Goal: Task Accomplishment & Management: Use online tool/utility

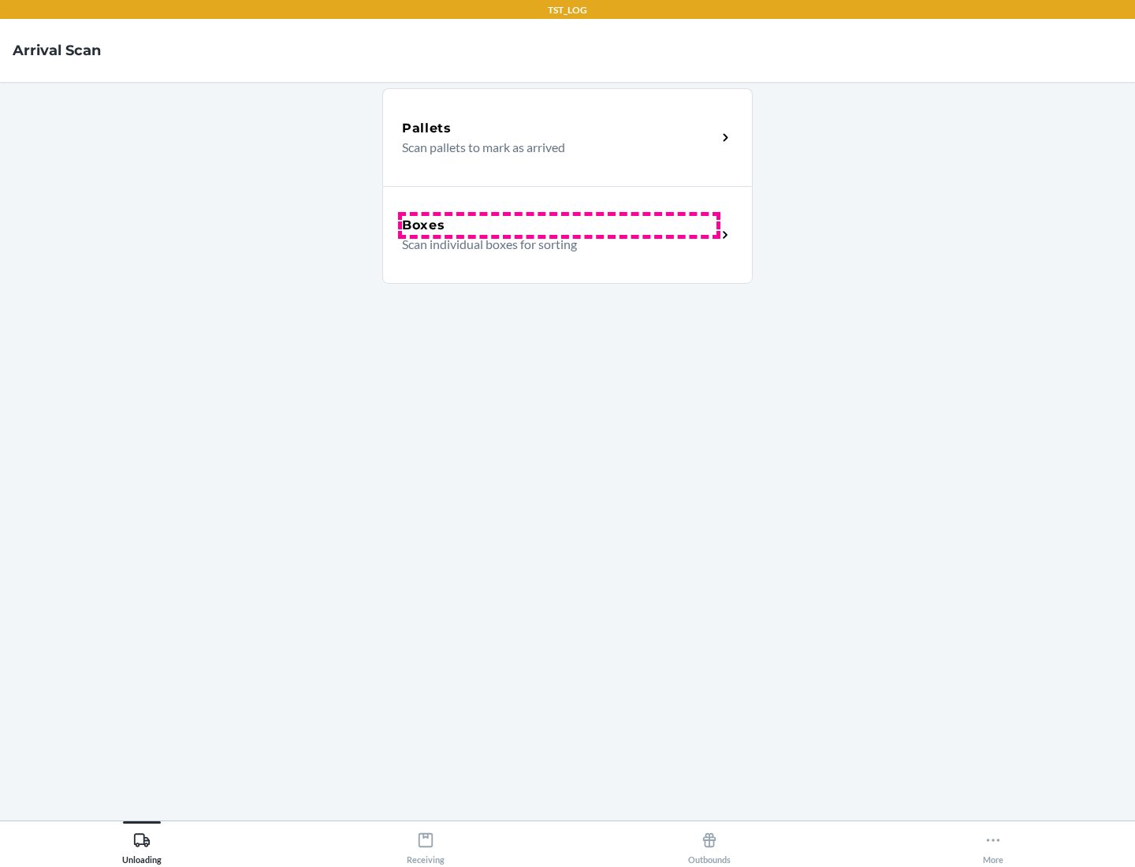
click at [559, 225] on div "Boxes" at bounding box center [559, 225] width 314 height 19
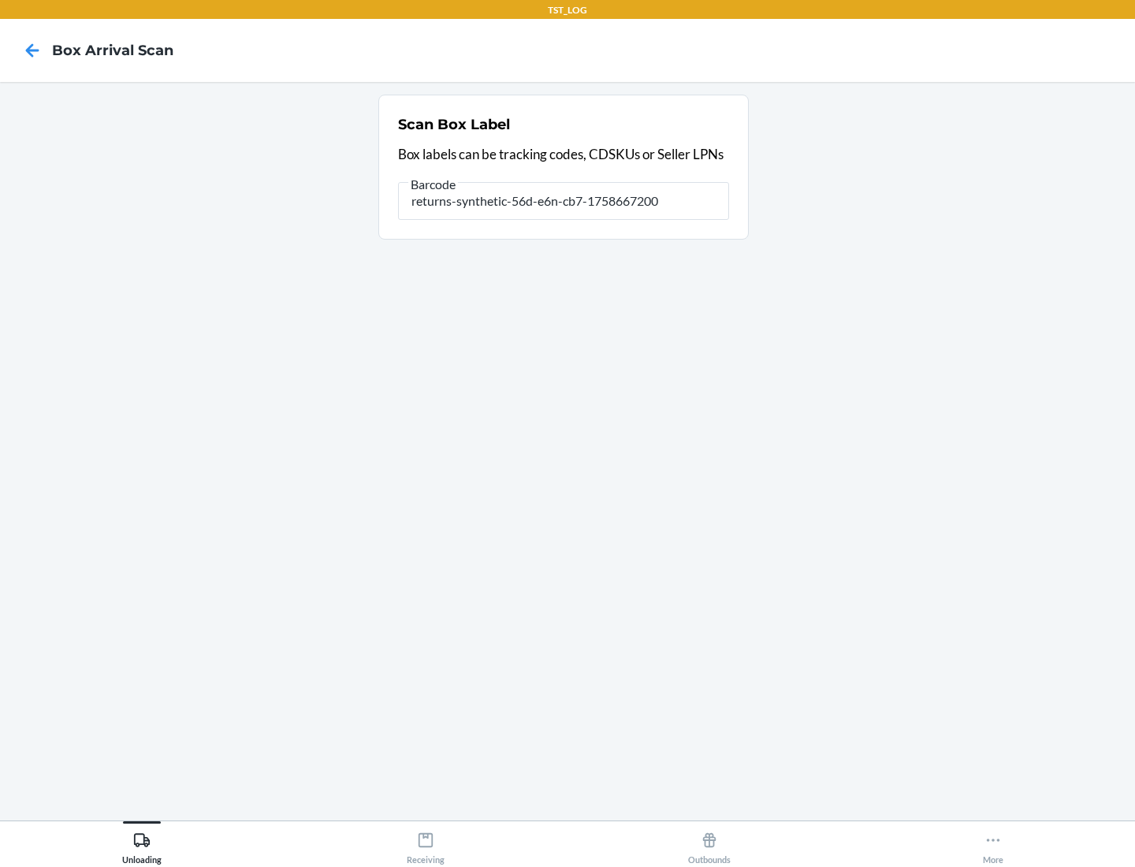
type input "returns-synthetic-56d-e6n-cb7-1758667200"
